Goal: Find specific fact

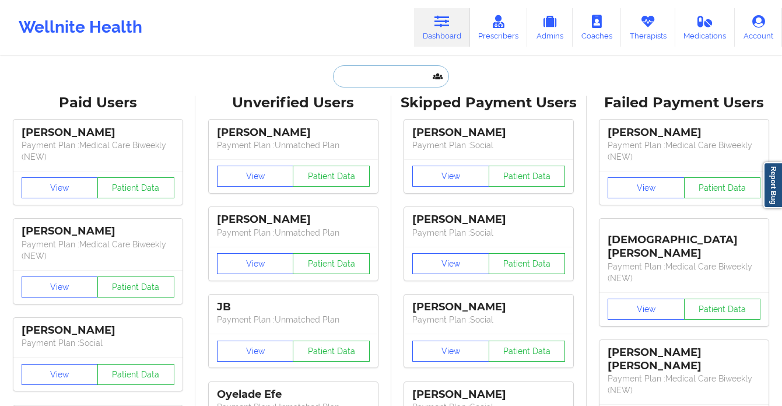
click at [377, 68] on input "text" at bounding box center [390, 76] width 115 height 22
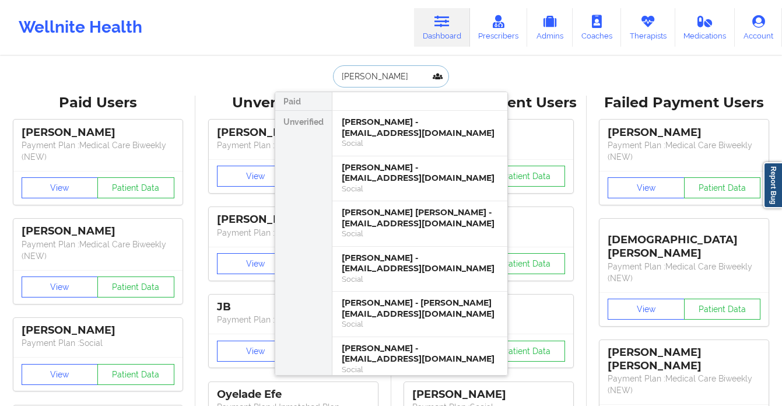
type input "[PERSON_NAME]"
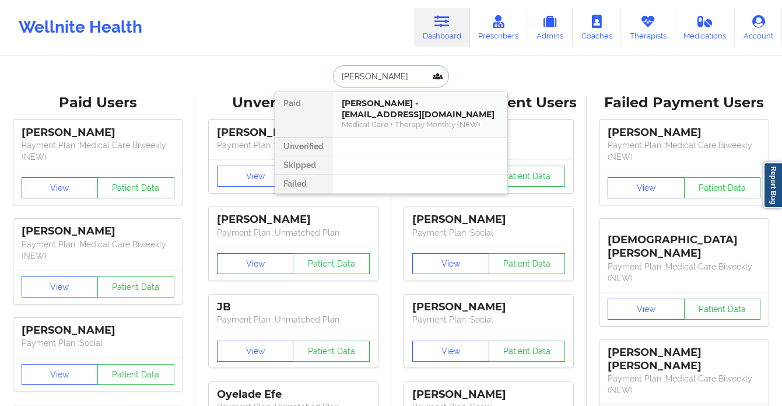
click at [376, 112] on div "[PERSON_NAME] - [EMAIL_ADDRESS][DOMAIN_NAME]" at bounding box center [420, 109] width 156 height 22
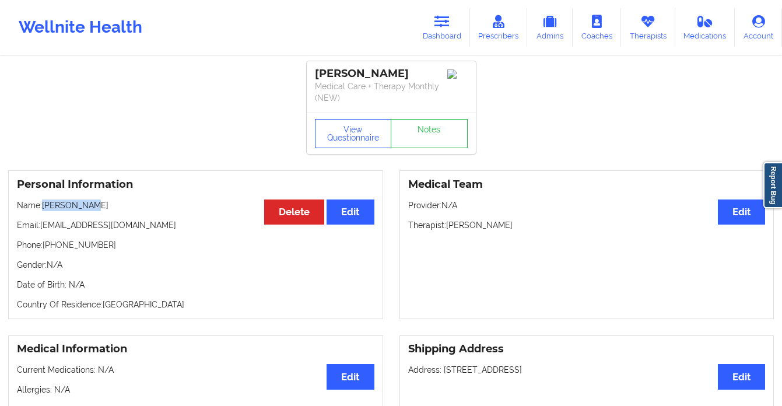
drag, startPoint x: 93, startPoint y: 204, endPoint x: 45, endPoint y: 207, distance: 47.9
click at [45, 207] on p "Name: [PERSON_NAME]" at bounding box center [196, 205] width 358 height 12
copy p "[PERSON_NAME]"
drag, startPoint x: 125, startPoint y: 223, endPoint x: 45, endPoint y: 223, distance: 80.5
click at [41, 227] on p "Email: [EMAIL_ADDRESS][DOMAIN_NAME]" at bounding box center [196, 225] width 358 height 12
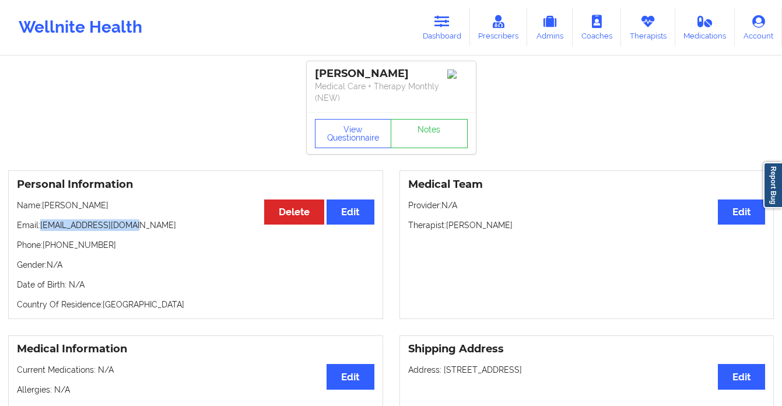
copy p "[EMAIL_ADDRESS][DOMAIN_NAME]"
drag, startPoint x: 94, startPoint y: 247, endPoint x: 52, endPoint y: 247, distance: 42.6
click at [52, 247] on p "Phone: [PHONE_NUMBER]" at bounding box center [196, 245] width 358 height 12
copy p "[PHONE_NUMBER]"
drag, startPoint x: 134, startPoint y: 226, endPoint x: 43, endPoint y: 227, distance: 90.4
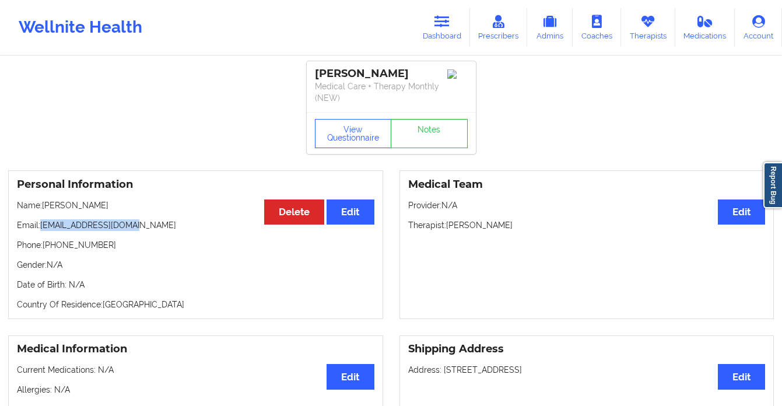
click at [43, 227] on p "Email: [EMAIL_ADDRESS][DOMAIN_NAME]" at bounding box center [196, 225] width 358 height 12
copy p "[EMAIL_ADDRESS][DOMAIN_NAME]"
drag, startPoint x: 89, startPoint y: 207, endPoint x: 44, endPoint y: 209, distance: 45.5
click at [44, 209] on p "Name: [PERSON_NAME]" at bounding box center [196, 205] width 358 height 12
copy p "[PERSON_NAME]"
